Goal: Task Accomplishment & Management: Use online tool/utility

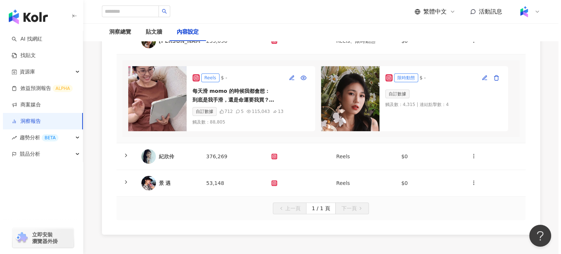
scroll to position [124, 0]
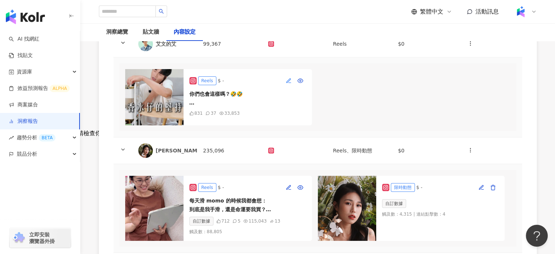
click at [292, 82] on button "button" at bounding box center [289, 81] width 12 height 12
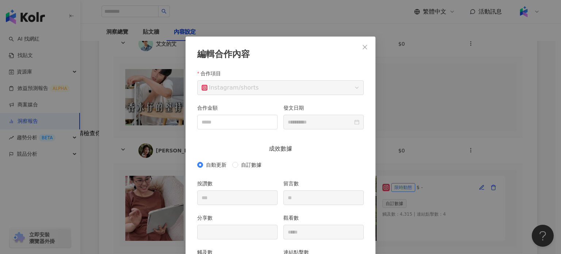
scroll to position [37, 0]
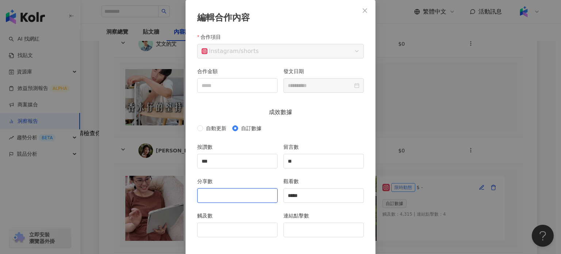
click at [244, 194] on input "分享數" at bounding box center [238, 195] width 80 height 14
type input "**"
click at [240, 231] on input "觸及數" at bounding box center [238, 230] width 80 height 14
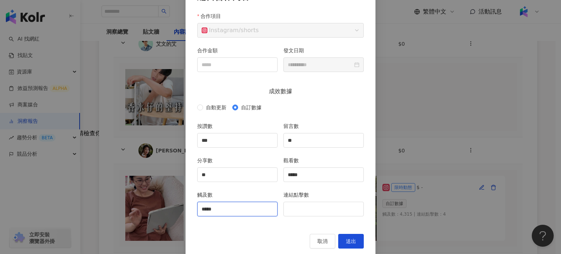
scroll to position [69, 0]
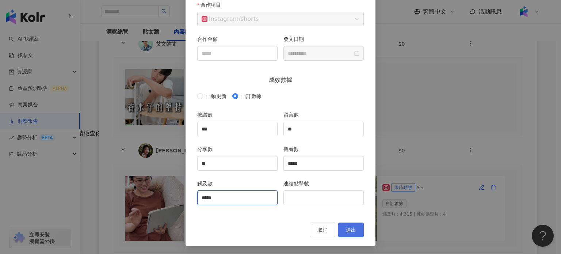
type input "*****"
click at [345, 225] on button "送出" at bounding box center [351, 229] width 26 height 15
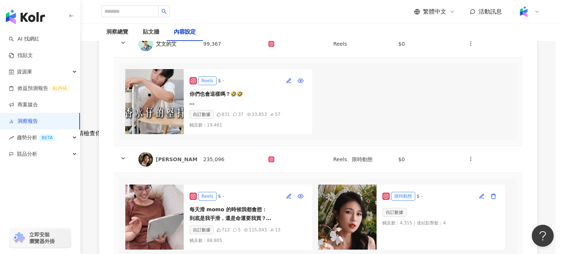
scroll to position [32, 0]
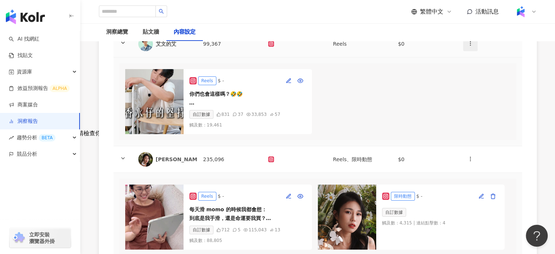
click at [472, 49] on button "button" at bounding box center [470, 44] width 15 height 15
click at [489, 61] on div "新增內容" at bounding box center [483, 61] width 28 height 8
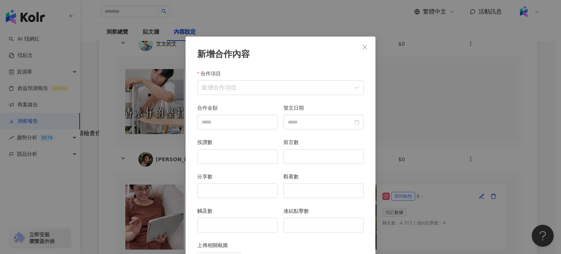
scroll to position [37, 0]
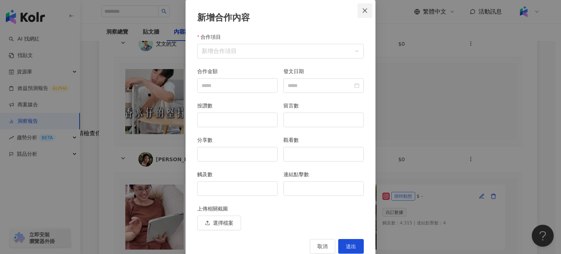
click at [363, 11] on icon "close" at bounding box center [365, 10] width 4 height 4
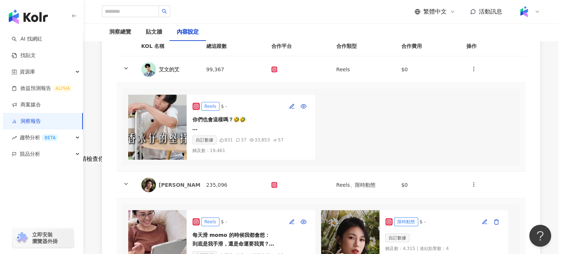
scroll to position [87, 0]
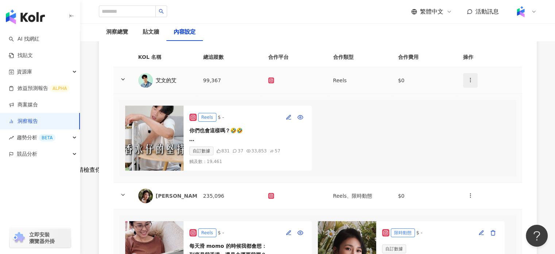
click at [471, 77] on icon "button" at bounding box center [471, 80] width 6 height 6
click at [477, 95] on div "新增內容" at bounding box center [483, 97] width 28 height 8
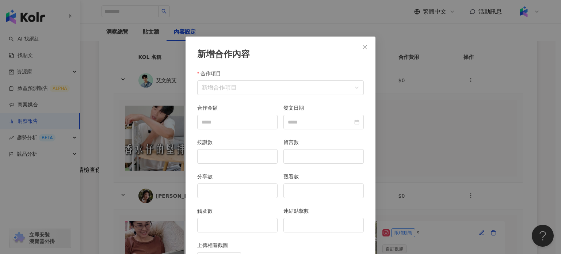
scroll to position [37, 0]
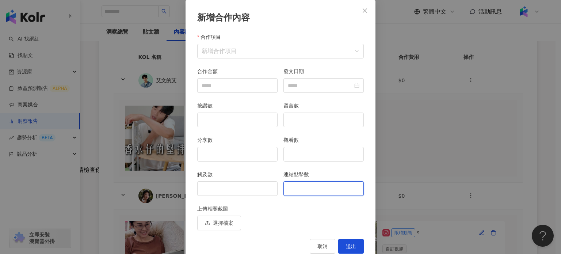
click at [299, 187] on input "連結點擊數" at bounding box center [324, 188] width 80 height 14
type input "**"
click at [251, 188] on input "觸及數" at bounding box center [238, 188] width 80 height 14
type input "****"
click at [351, 242] on button "送出" at bounding box center [351, 246] width 26 height 15
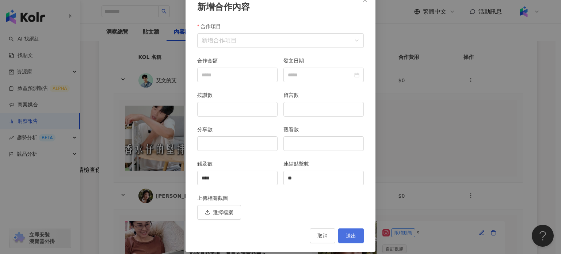
scroll to position [53, 0]
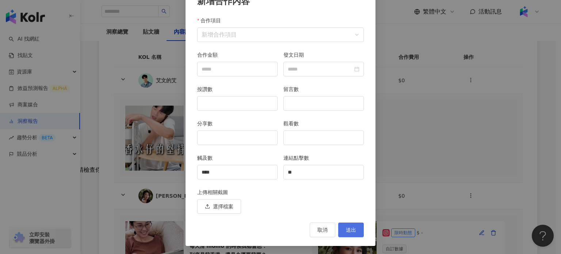
click at [352, 225] on button "送出" at bounding box center [351, 229] width 26 height 15
click at [347, 227] on span "送出" at bounding box center [351, 230] width 10 height 6
click at [353, 223] on button "送出" at bounding box center [351, 229] width 26 height 15
click at [358, 226] on button "送出" at bounding box center [351, 229] width 26 height 15
click at [349, 227] on span "送出" at bounding box center [351, 230] width 10 height 6
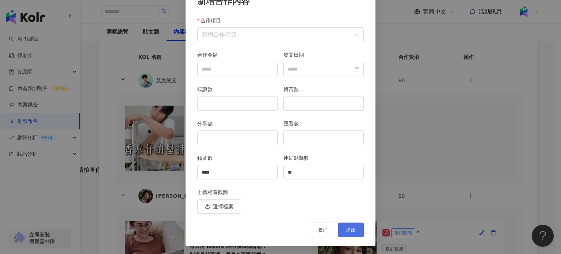
click at [349, 227] on span "送出" at bounding box center [351, 230] width 10 height 6
drag, startPoint x: 348, startPoint y: 225, endPoint x: 336, endPoint y: 253, distance: 30.6
click at [348, 225] on button "送出" at bounding box center [351, 229] width 26 height 15
click at [284, 215] on div "新增合作內容 合作項目 新增合作項目 合作項目 合作金額 發文日期 按讚數 留言數 分享數 觀看數 觸及數 **** 連結點擊數 ** 上傳相關截圖 選擇檔案…" at bounding box center [281, 115] width 190 height 262
drag, startPoint x: 284, startPoint y: 214, endPoint x: 289, endPoint y: 205, distance: 10.3
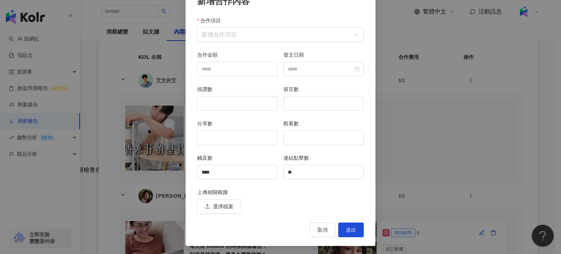
click at [286, 213] on div "新增合作內容 合作項目 新增合作項目 合作項目 合作金額 發文日期 按讚數 留言數 分享數 觀看數 觸及數 **** 連結點擊數 ** 上傳相關截圖 選擇檔案…" at bounding box center [281, 115] width 190 height 262
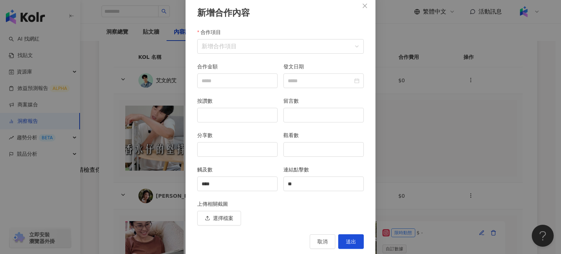
scroll to position [40, 0]
click at [345, 233] on div "新增合作內容 合作項目 新增合作項目 合作項目 合作金額 發文日期 按讚數 留言數 分享數 觀看數 觸及數 **** 連結點擊數 ** 上傳相關截圖 選擇檔案…" at bounding box center [281, 127] width 190 height 262
drag, startPoint x: 346, startPoint y: 237, endPoint x: 358, endPoint y: 176, distance: 62.2
click at [346, 237] on button "送出" at bounding box center [351, 242] width 26 height 15
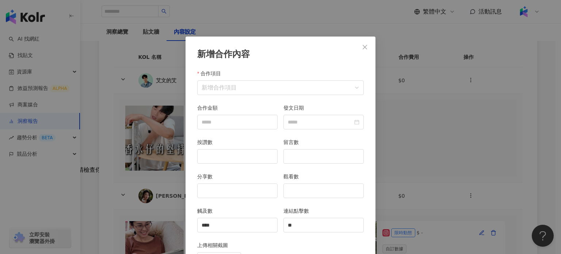
scroll to position [0, 0]
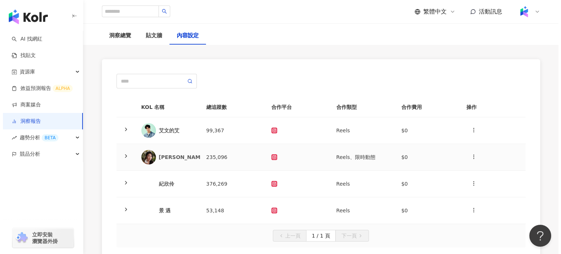
scroll to position [73, 0]
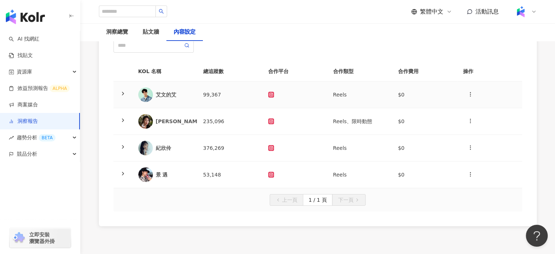
click at [190, 95] on div "艾文的艾" at bounding box center [174, 94] width 36 height 7
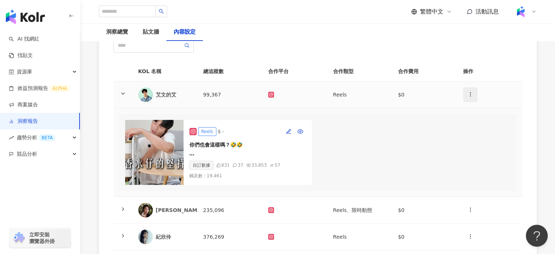
click at [471, 97] on span "button" at bounding box center [471, 94] width 6 height 8
click at [491, 106] on li "新增內容" at bounding box center [483, 111] width 37 height 15
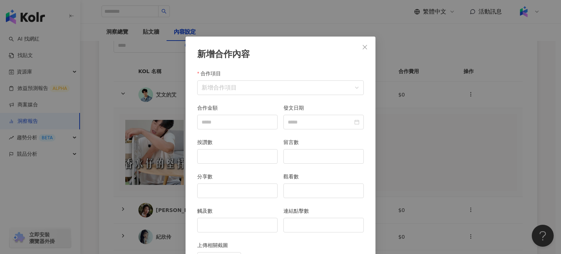
scroll to position [37, 0]
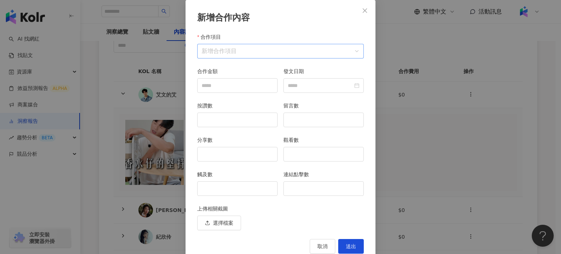
click at [246, 49] on input "合作項目" at bounding box center [281, 51] width 158 height 14
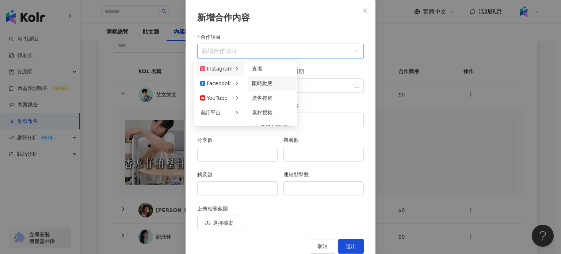
click at [263, 84] on span "限時動態" at bounding box center [262, 83] width 20 height 6
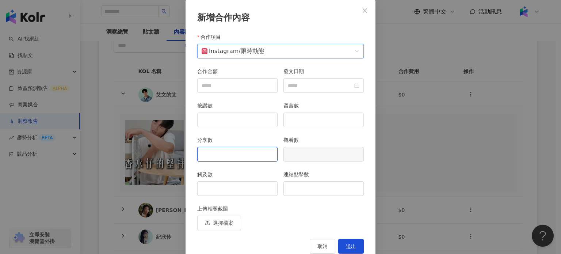
click at [240, 150] on input "分享數" at bounding box center [238, 154] width 80 height 14
click at [248, 187] on input "觸及數" at bounding box center [238, 188] width 80 height 14
type input "****"
click at [336, 200] on div "連結點擊數" at bounding box center [323, 187] width 86 height 34
click at [326, 194] on input "連結點擊數" at bounding box center [324, 188] width 80 height 14
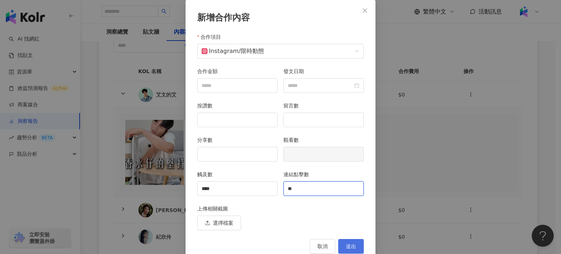
type input "**"
click at [350, 242] on button "送出" at bounding box center [351, 246] width 26 height 15
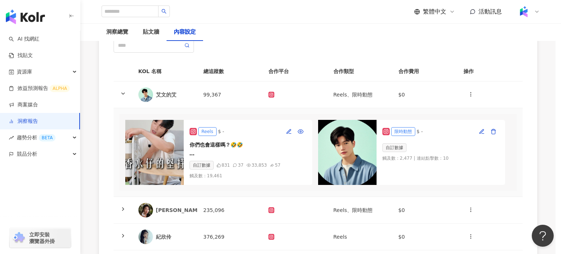
click at [350, 242] on div "新增合作內容 合作項目 新增合作項目 合作項目 合作金額 發文日期 按讚數 留言數 分享數 觀看數 觸及數 連結點擊數 上傳相關截圖 選擇檔案 取消 送出" at bounding box center [280, 127] width 561 height 254
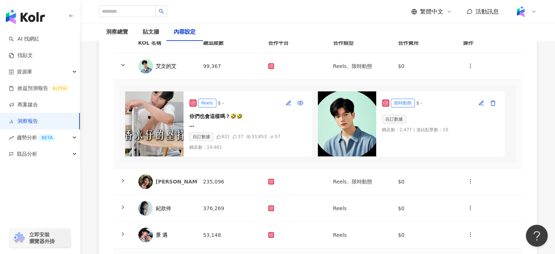
scroll to position [146, 0]
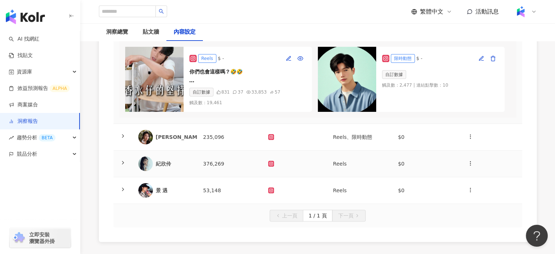
click at [163, 167] on div "紀欣伶" at bounding box center [174, 163] width 36 height 7
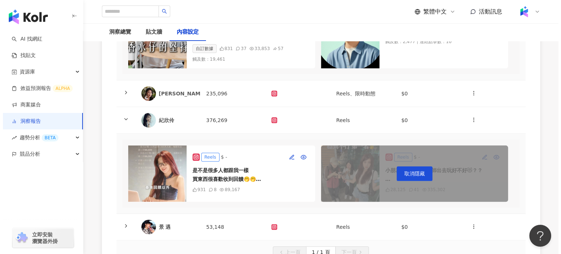
scroll to position [256, 0]
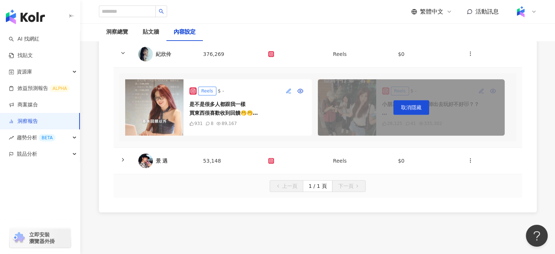
click at [291, 94] on icon "button" at bounding box center [289, 91] width 6 height 6
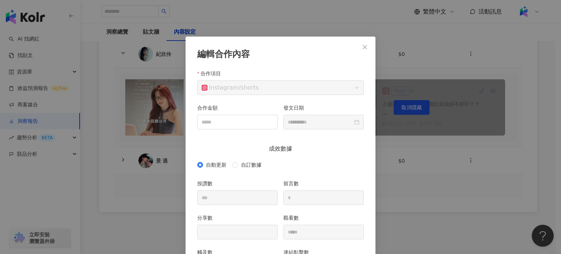
scroll to position [37, 0]
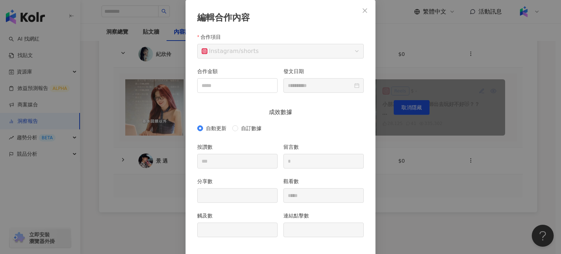
drag, startPoint x: 233, startPoint y: 125, endPoint x: 212, endPoint y: 22, distance: 105.1
click at [234, 125] on label "自訂數據" at bounding box center [248, 128] width 32 height 8
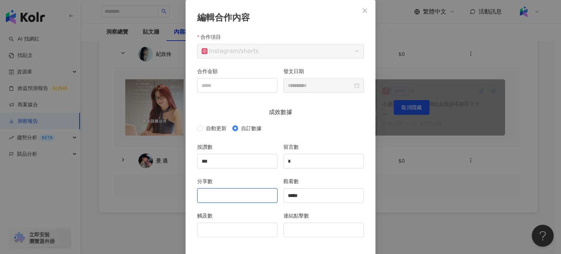
click at [233, 198] on input "分享數" at bounding box center [238, 195] width 80 height 14
type input "**"
click at [232, 231] on input "觸及數" at bounding box center [238, 230] width 80 height 14
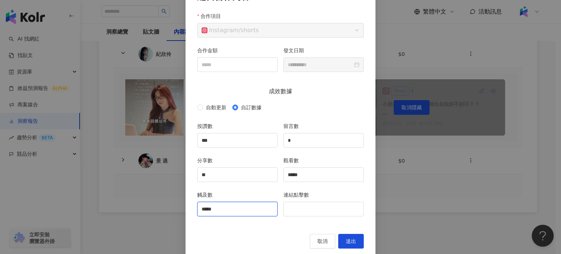
scroll to position [69, 0]
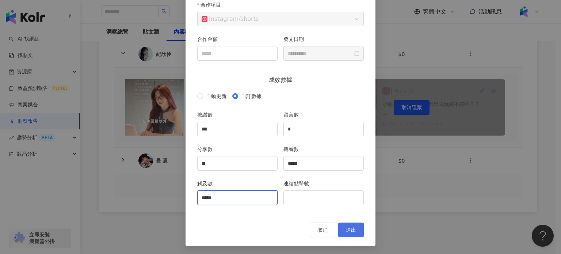
type input "*****"
click at [346, 227] on span "送出" at bounding box center [351, 230] width 10 height 6
click at [352, 225] on button "送出" at bounding box center [351, 229] width 26 height 15
click at [352, 225] on div "**********" at bounding box center [280, 127] width 561 height 254
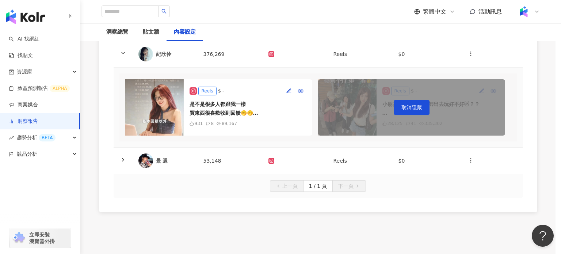
click at [353, 225] on div "編輯合作內容 合作項目 新增合作項目 合作金額 發文日期 成效數據 自動更新 自訂數據 按讚數 留言數 分享數 觀看數 觸及數 連結點擊數 取消 送出" at bounding box center [280, 127] width 561 height 254
click at [354, 225] on div "編輯合作內容 合作項目 新增合作項目 合作金額 發文日期 成效數據 自動更新 自訂數據 按讚數 留言數 分享數 觀看數 觸及數 連結點擊數 取消 送出" at bounding box center [280, 127] width 561 height 254
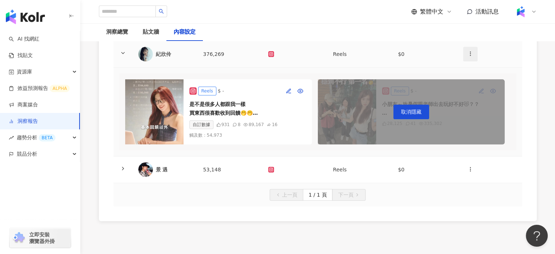
click at [474, 54] on button "button" at bounding box center [470, 54] width 15 height 15
click at [479, 78] on div "新增內容" at bounding box center [483, 76] width 28 height 8
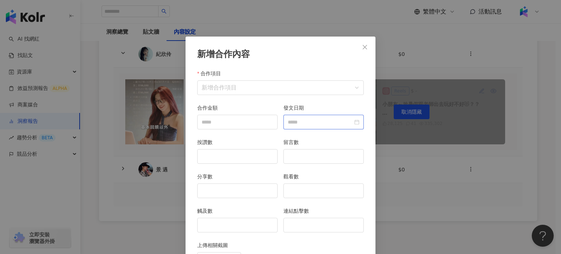
scroll to position [37, 0]
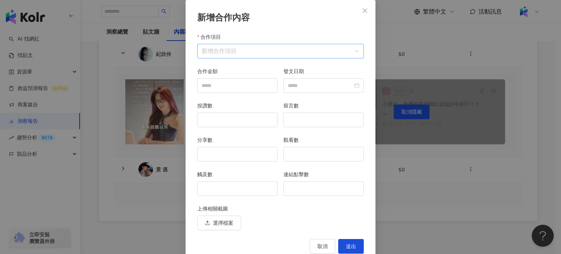
click at [243, 46] on input "合作項目" at bounding box center [281, 51] width 158 height 14
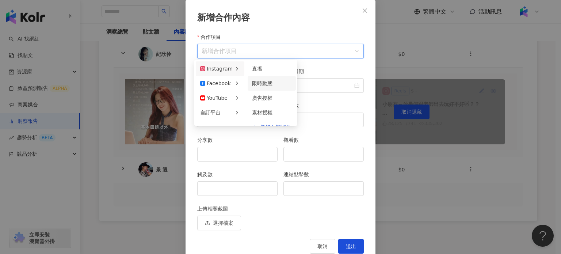
click at [265, 87] on div "限時動態" at bounding box center [271, 83] width 39 height 8
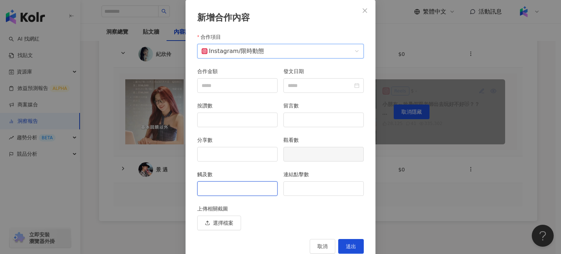
click at [246, 192] on input "觸及數" at bounding box center [238, 188] width 80 height 14
type input "****"
click at [216, 150] on input "分享數" at bounding box center [238, 154] width 80 height 14
click at [295, 183] on input "連結點擊數" at bounding box center [324, 188] width 80 height 14
type input "*"
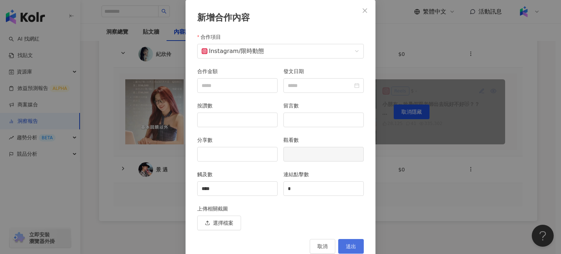
click at [356, 242] on button "送出" at bounding box center [351, 246] width 26 height 15
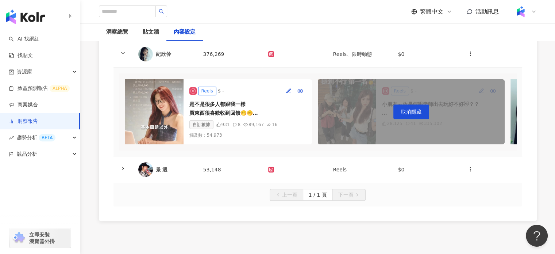
scroll to position [0, 192]
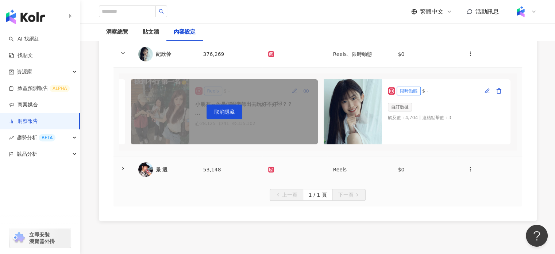
click at [219, 182] on td "53,148" at bounding box center [230, 169] width 65 height 27
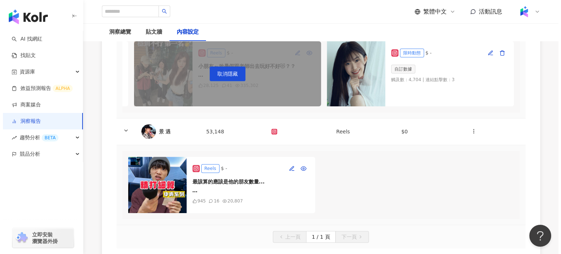
scroll to position [329, 0]
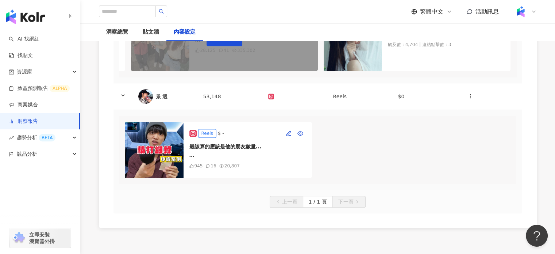
click at [282, 139] on div "Reels $ -" at bounding box center [248, 133] width 117 height 12
click at [284, 138] on button "button" at bounding box center [289, 133] width 12 height 12
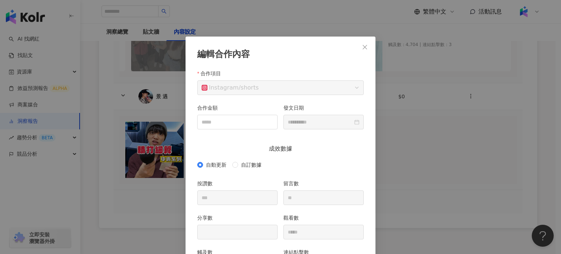
scroll to position [37, 0]
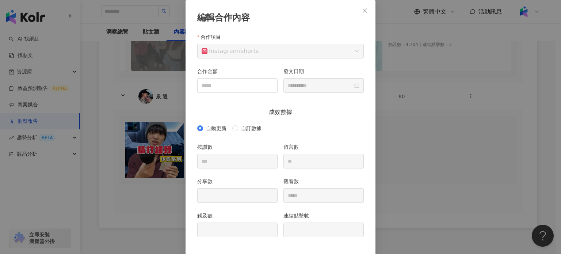
click at [228, 128] on div "自動更新 自訂數據" at bounding box center [232, 128] width 70 height 8
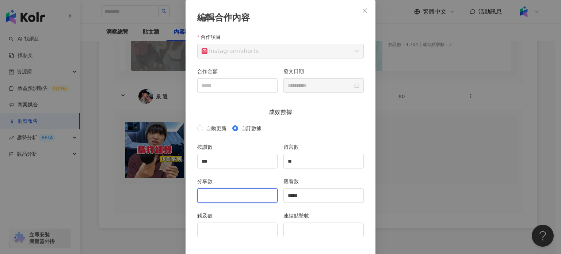
click at [218, 194] on input "分享數" at bounding box center [238, 195] width 80 height 14
click at [220, 194] on input "分享數" at bounding box center [238, 195] width 80 height 14
click at [158, 64] on div "**********" at bounding box center [280, 127] width 561 height 254
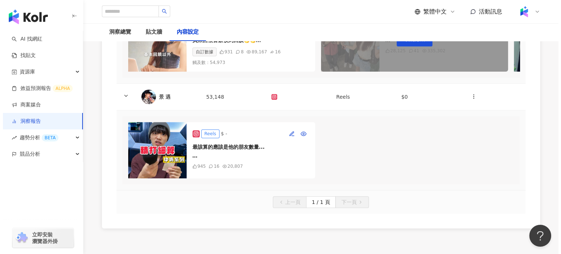
scroll to position [329, 0]
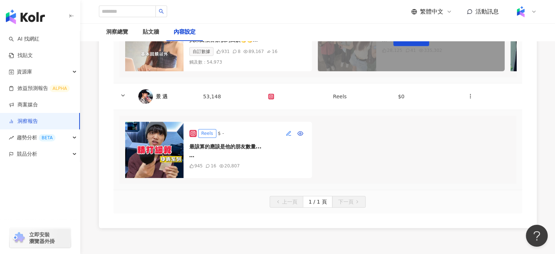
click at [287, 136] on icon "button" at bounding box center [289, 133] width 6 height 6
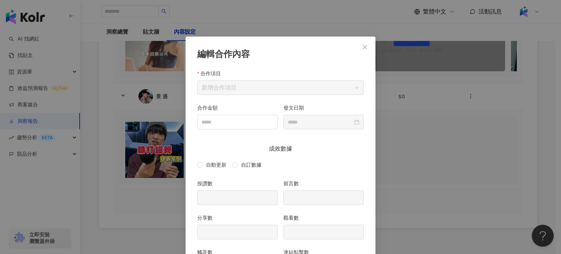
scroll to position [37, 0]
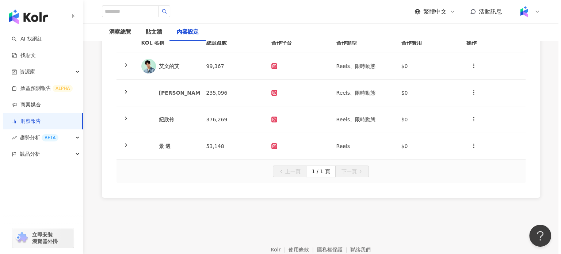
scroll to position [110, 0]
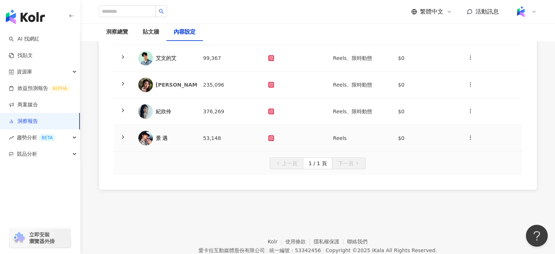
click at [164, 142] on div "景 遇" at bounding box center [164, 138] width 53 height 15
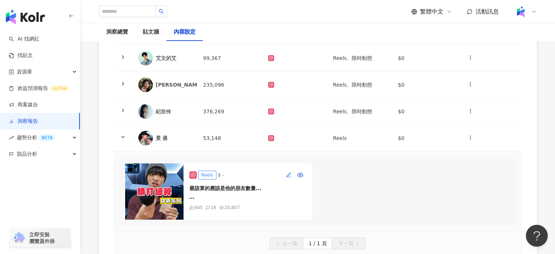
click at [286, 176] on icon "button" at bounding box center [289, 175] width 6 height 6
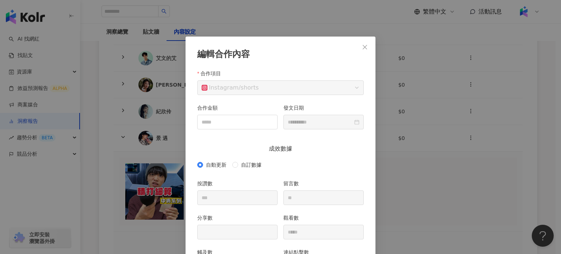
scroll to position [37, 0]
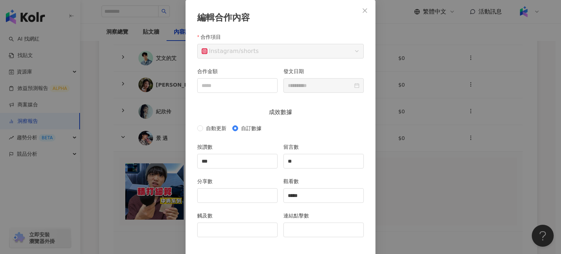
click at [241, 222] on div at bounding box center [237, 229] width 80 height 15
click at [245, 230] on input "觸及數" at bounding box center [238, 230] width 80 height 14
type input "****"
click at [235, 191] on input "分享數" at bounding box center [238, 195] width 80 height 14
type input "**"
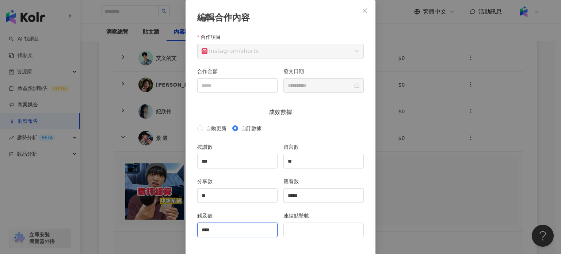
drag, startPoint x: 231, startPoint y: 223, endPoint x: 118, endPoint y: 192, distance: 117.5
click at [126, 218] on div "**********" at bounding box center [280, 127] width 561 height 254
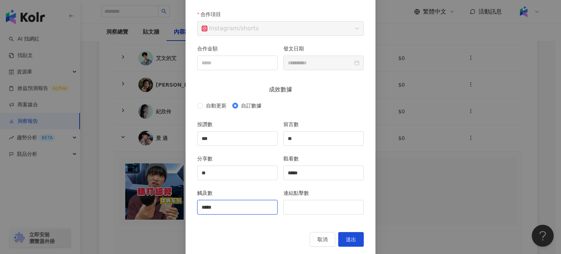
scroll to position [69, 0]
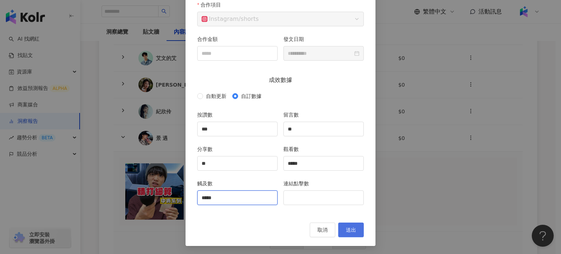
type input "*****"
click at [353, 230] on button "送出" at bounding box center [351, 229] width 26 height 15
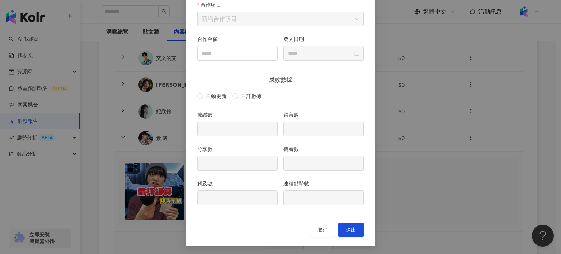
type input "***"
type input "**"
type input "*****"
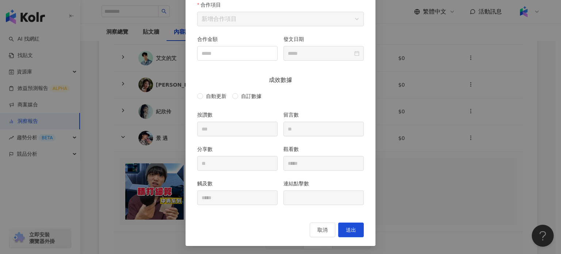
type input "**********"
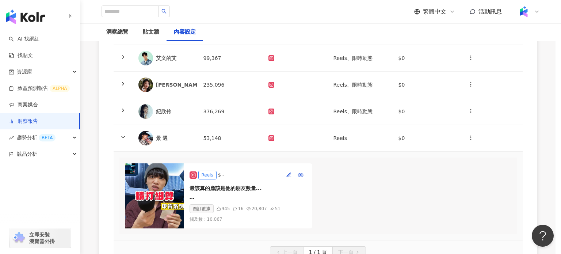
scroll to position [0, 0]
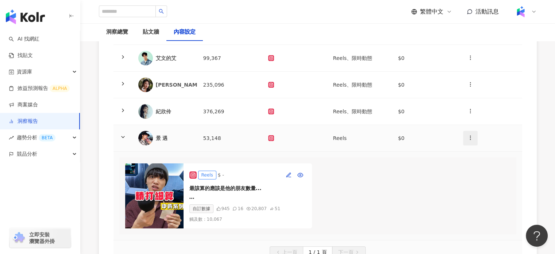
click at [466, 136] on button "button" at bounding box center [470, 138] width 15 height 15
click at [487, 158] on div "新增內容" at bounding box center [483, 155] width 28 height 8
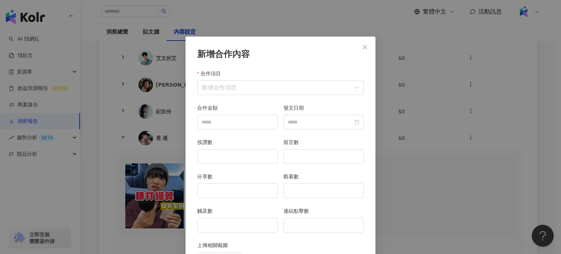
scroll to position [37, 0]
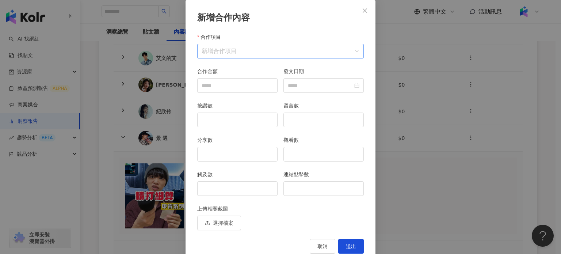
click at [241, 46] on input "合作項目" at bounding box center [281, 51] width 158 height 14
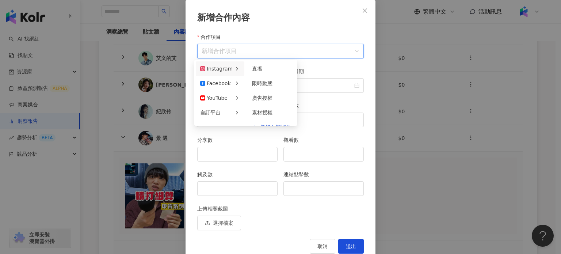
click at [217, 71] on div "Instagram" at bounding box center [216, 69] width 33 height 8
click at [274, 82] on div "限時動態" at bounding box center [271, 83] width 39 height 8
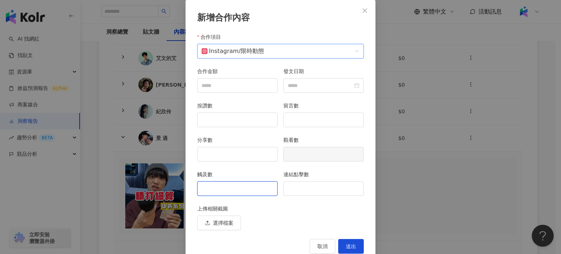
click at [237, 191] on input "觸及數" at bounding box center [238, 188] width 80 height 14
type input "****"
click at [302, 190] on input "連結點擊數" at bounding box center [324, 188] width 80 height 14
click at [356, 238] on div "新增合作內容 合作項目 Instagram / 限時動態 合作項目 合作金額 發文日期 按讚數 留言數 分享數 觀看數 觸及數 **** 連結點擊數 上傳相關…" at bounding box center [281, 131] width 190 height 262
click at [352, 243] on span "送出" at bounding box center [351, 246] width 10 height 6
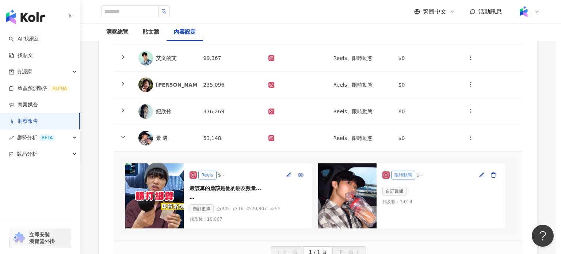
scroll to position [0, 0]
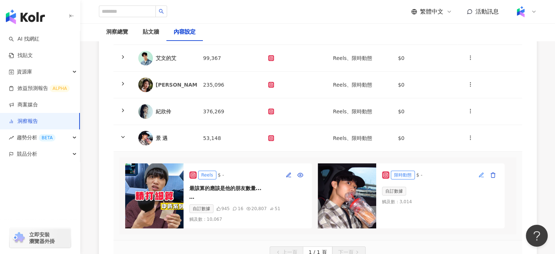
click at [482, 176] on icon "button" at bounding box center [482, 175] width 6 height 6
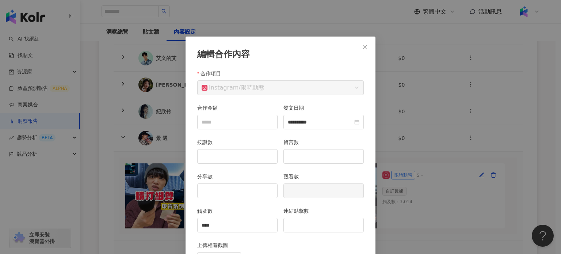
scroll to position [37, 0]
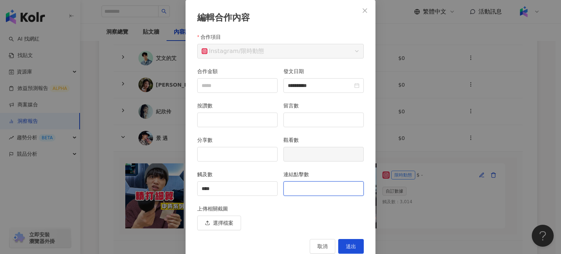
click at [292, 191] on input "連結點擊數" at bounding box center [324, 188] width 80 height 14
type input "*"
click at [349, 240] on button "送出" at bounding box center [351, 246] width 26 height 15
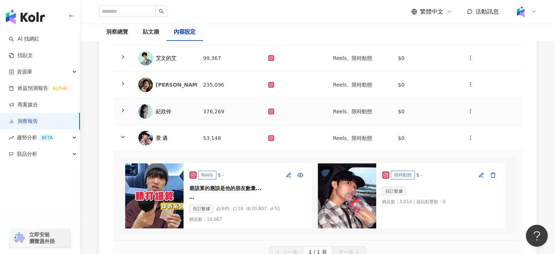
scroll to position [0, 0]
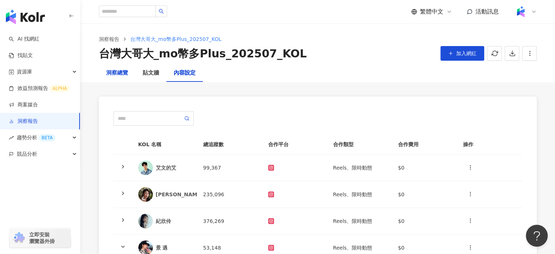
click at [121, 74] on div "洞察總覽" at bounding box center [117, 73] width 22 height 9
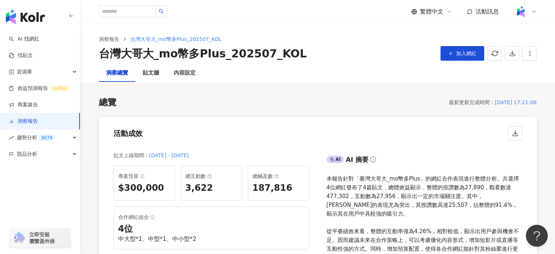
click at [457, 140] on div "活動成效" at bounding box center [318, 131] width 438 height 28
click at [515, 56] on icon "button" at bounding box center [512, 53] width 7 height 7
click at [523, 88] on span "匯出 Excel" at bounding box center [524, 85] width 26 height 8
